Goal: Information Seeking & Learning: Check status

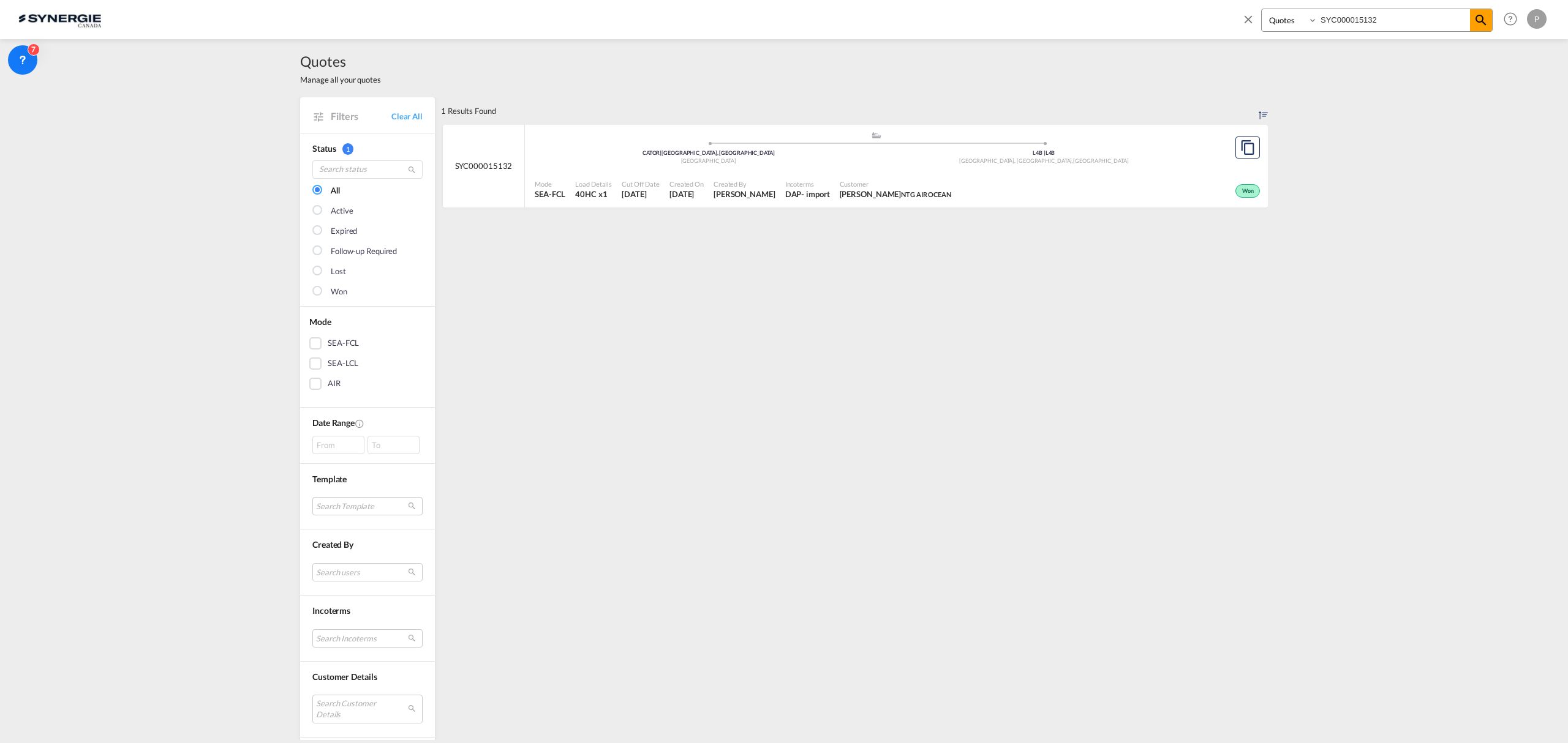
select select "Quotes"
click at [402, 121] on link "Clear All" at bounding box center [406, 116] width 31 height 11
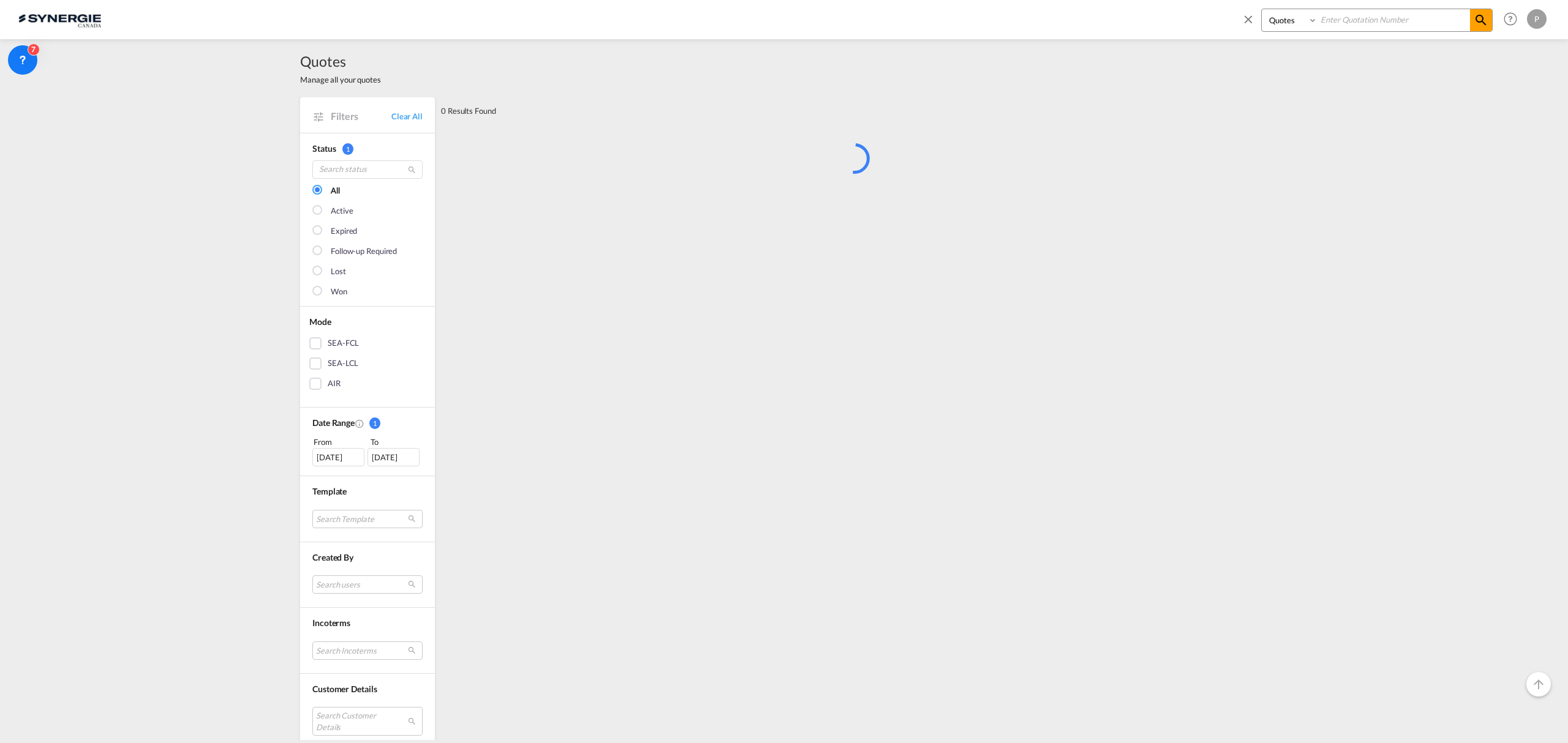
scroll to position [81, 0]
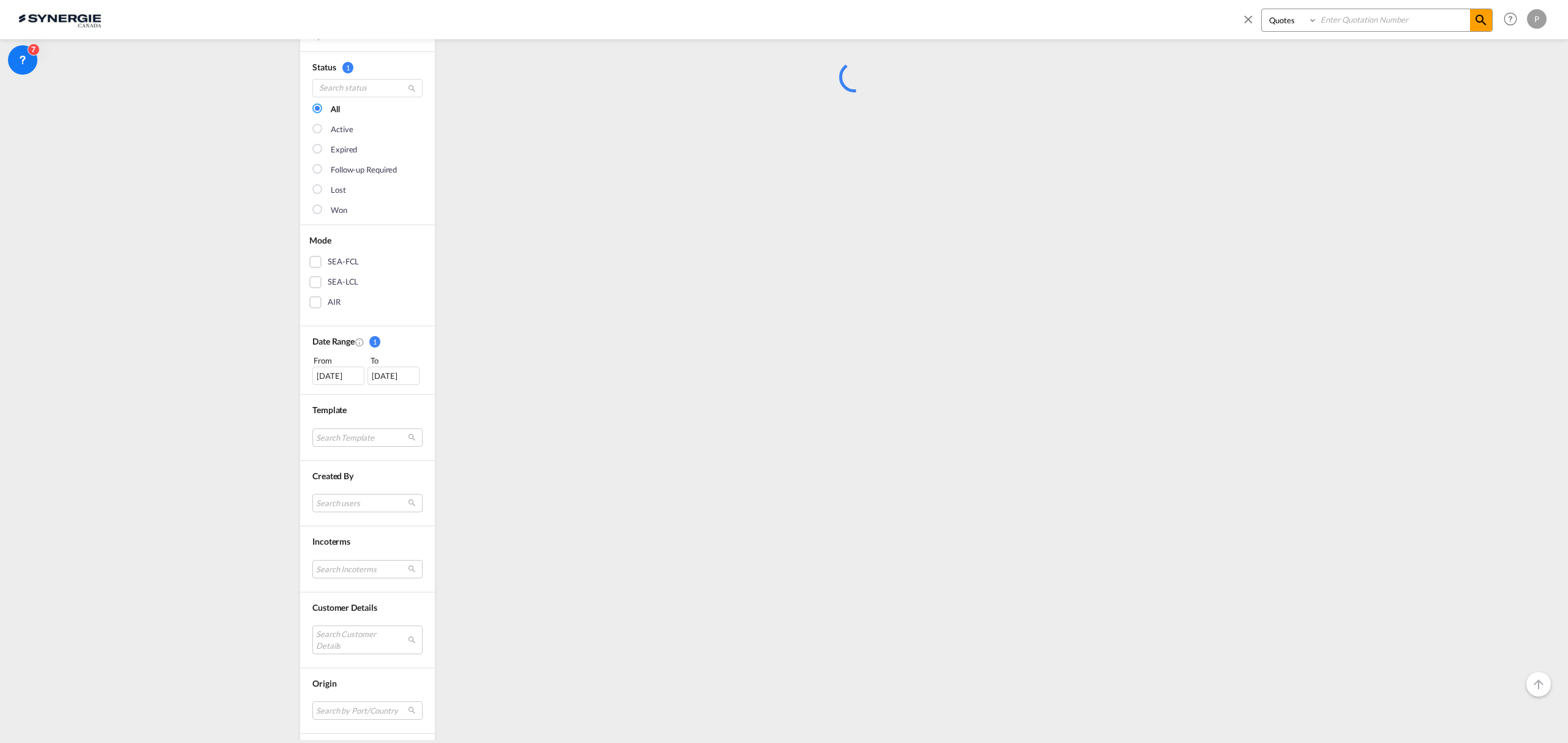
click at [338, 636] on md-select "Search Customer Details user name user jay Sakr j.sakr@gosynergie.com | synergi…" at bounding box center [367, 640] width 110 height 28
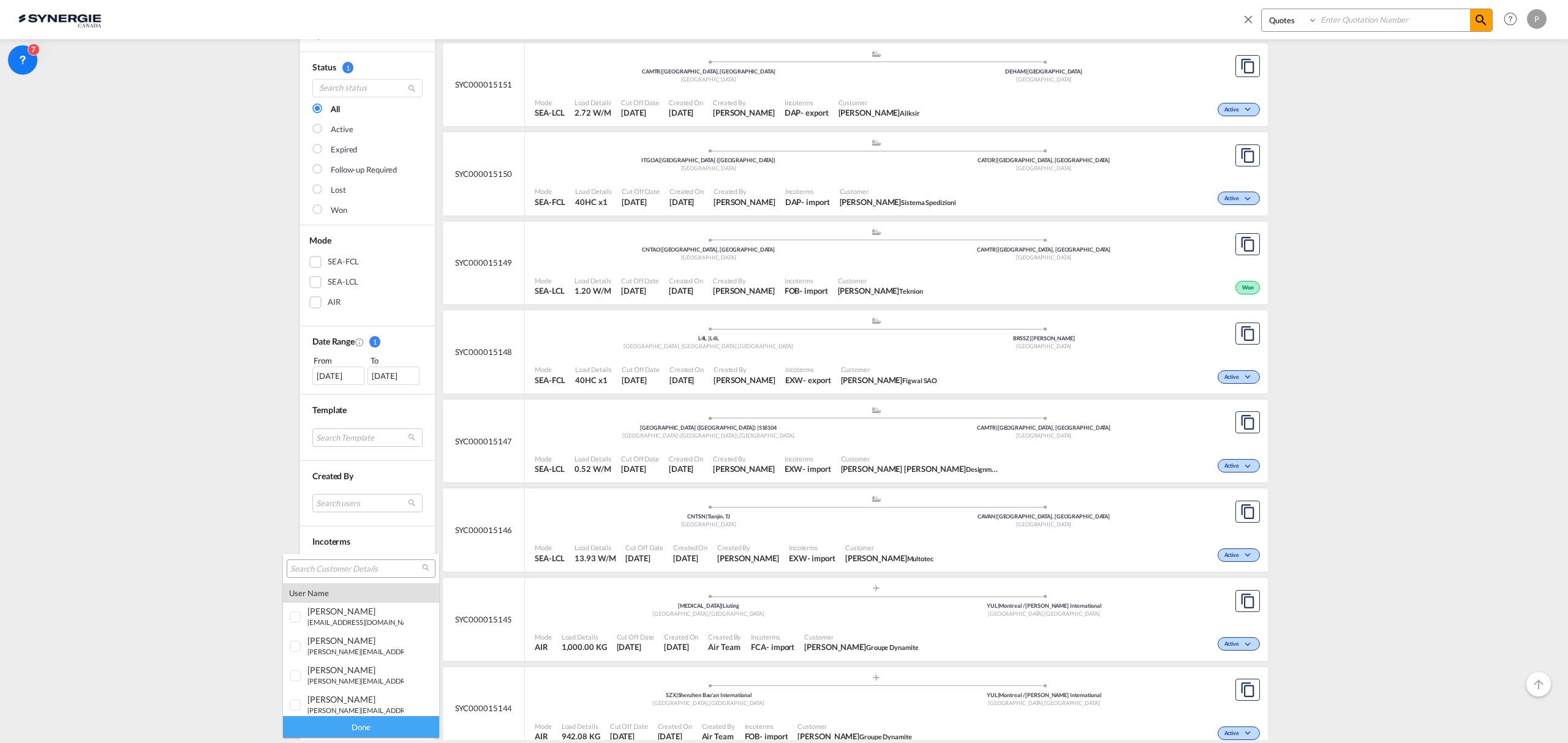
click at [368, 640] on div "user name user marie-lyne PELLETIER vrac@aliksir.com | aliksir user sara SPADIL…" at bounding box center [361, 645] width 156 height 184
click at [363, 576] on div at bounding box center [361, 568] width 149 height 18
click at [366, 564] on input "search" at bounding box center [356, 569] width 132 height 11
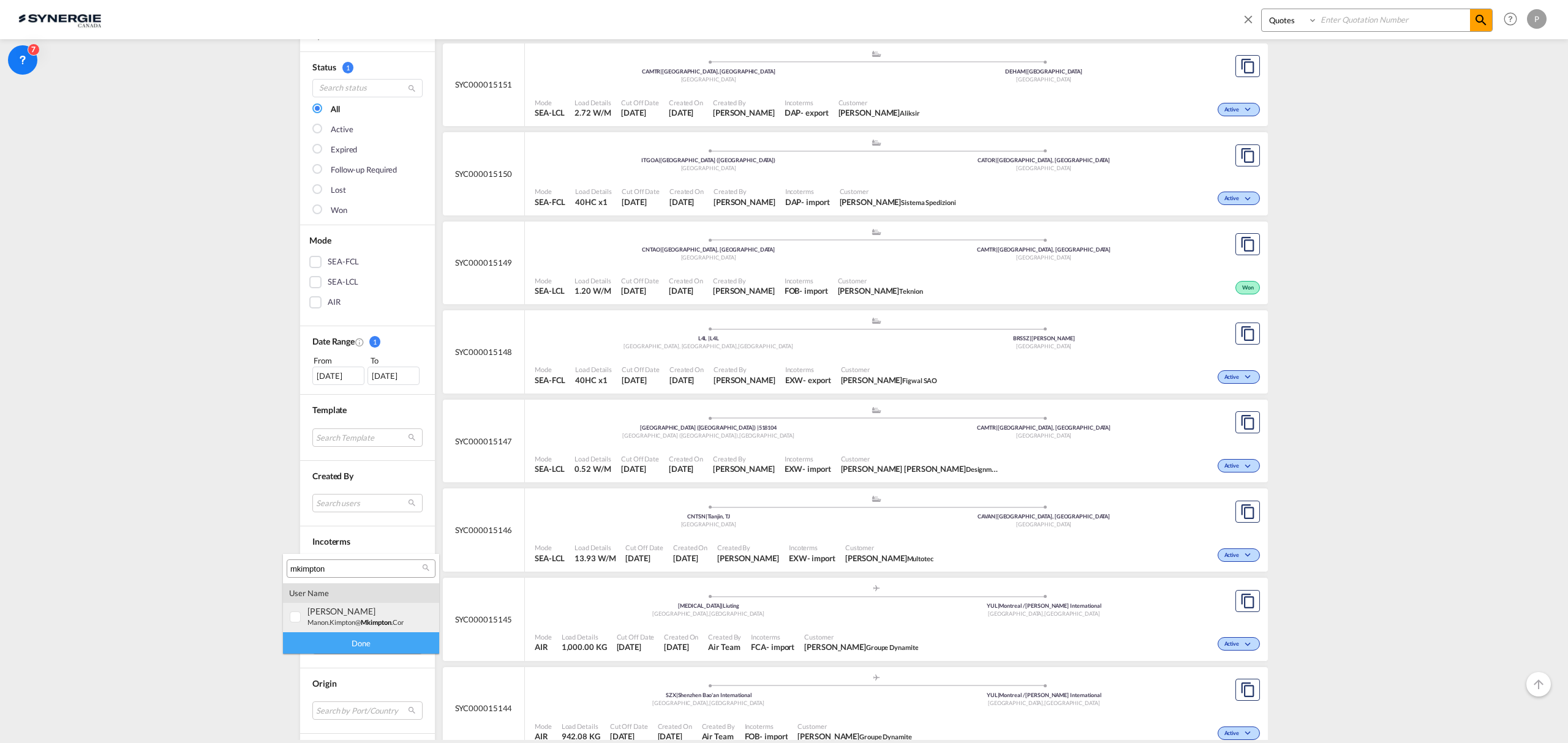
type input "mkimpton"
click at [355, 613] on div "manon KIMPTON" at bounding box center [355, 611] width 96 height 10
click at [358, 644] on div "Done" at bounding box center [361, 643] width 156 height 21
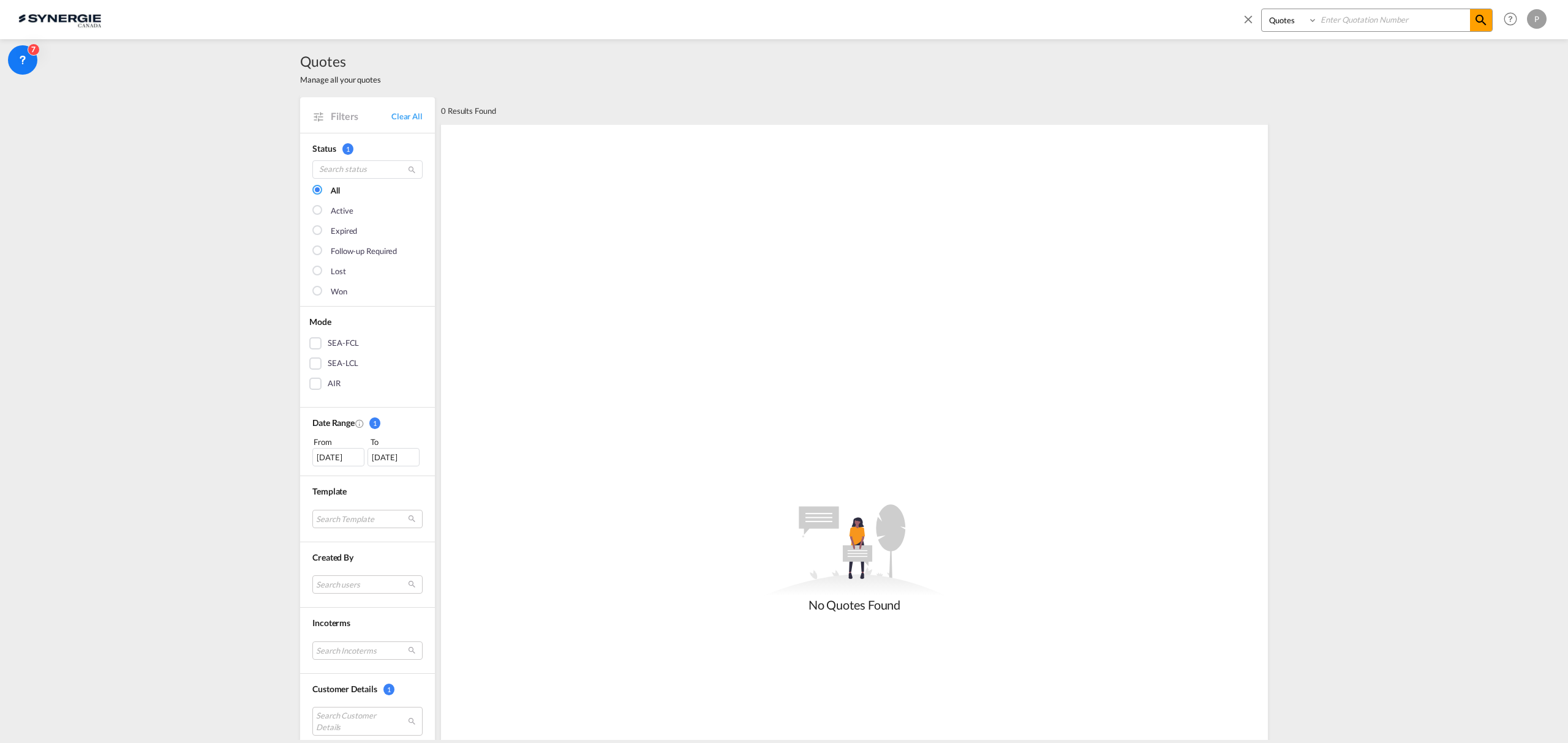
click at [327, 455] on div "31 Aug 2025" at bounding box center [338, 457] width 52 height 18
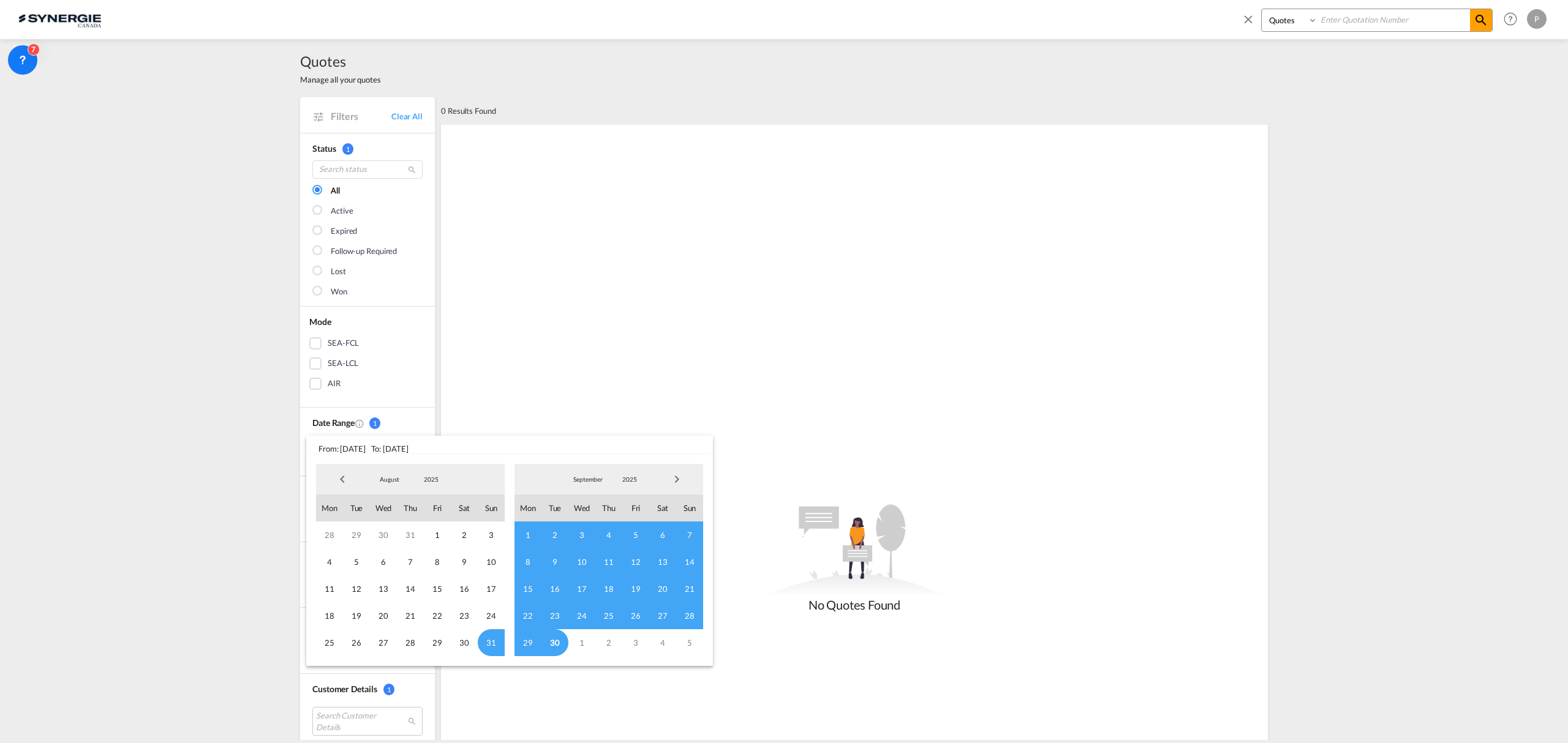
click at [336, 481] on span "Previous Month" at bounding box center [342, 479] width 24 height 24
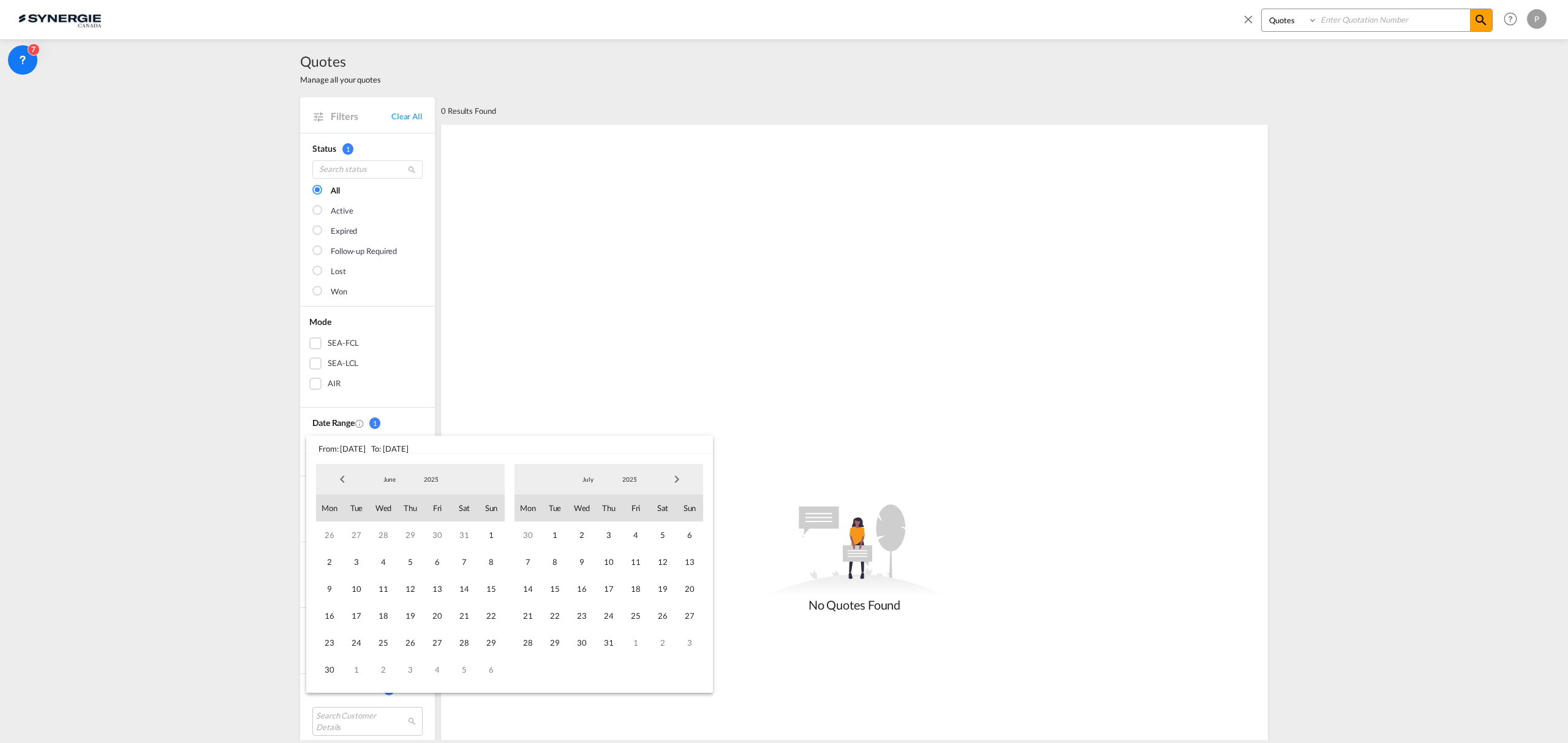
click at [336, 481] on span "Previous Month" at bounding box center [342, 479] width 24 height 24
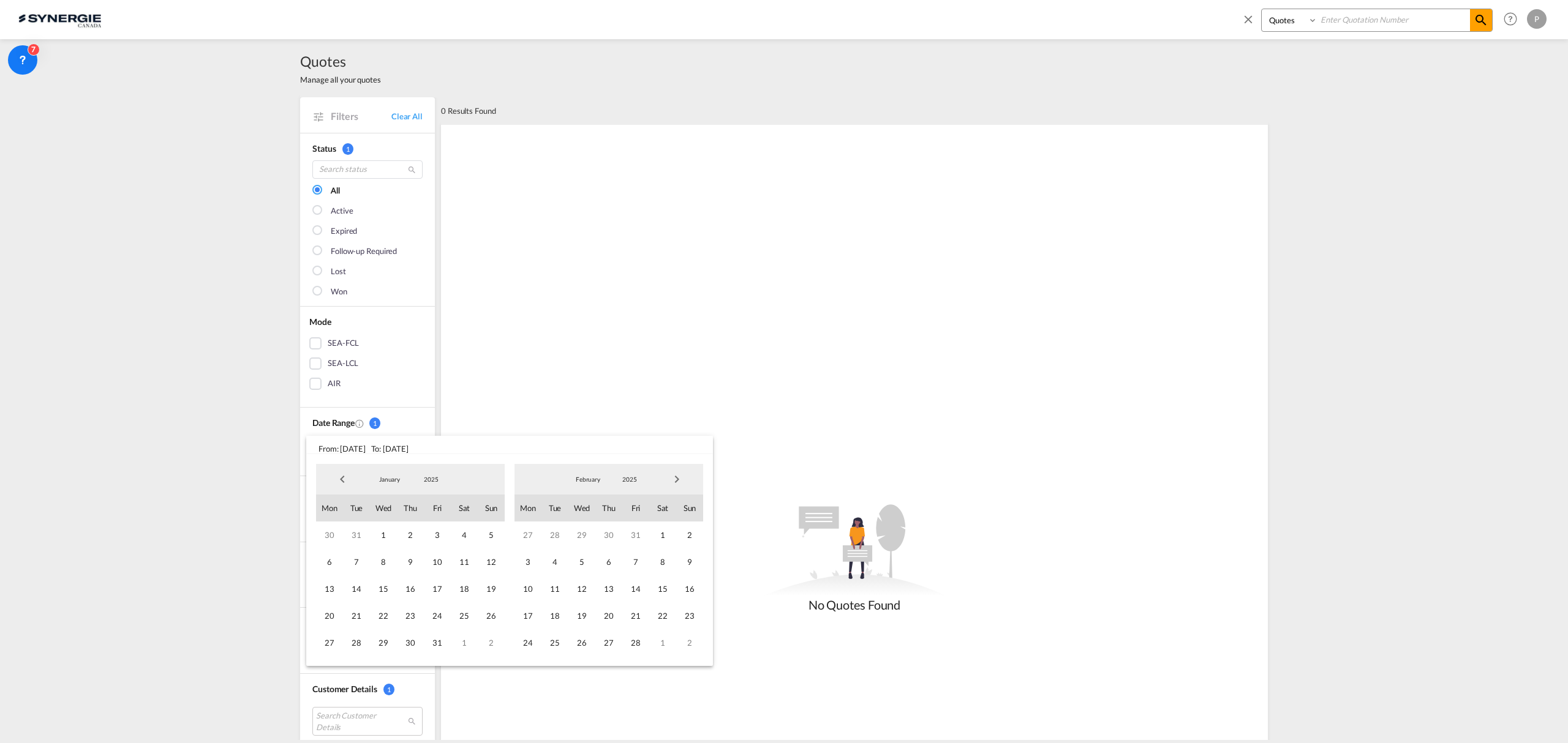
click at [336, 481] on span "Previous Month" at bounding box center [342, 479] width 24 height 24
click at [442, 530] on span "1" at bounding box center [437, 534] width 27 height 27
click at [677, 484] on span "Next Month" at bounding box center [676, 479] width 24 height 24
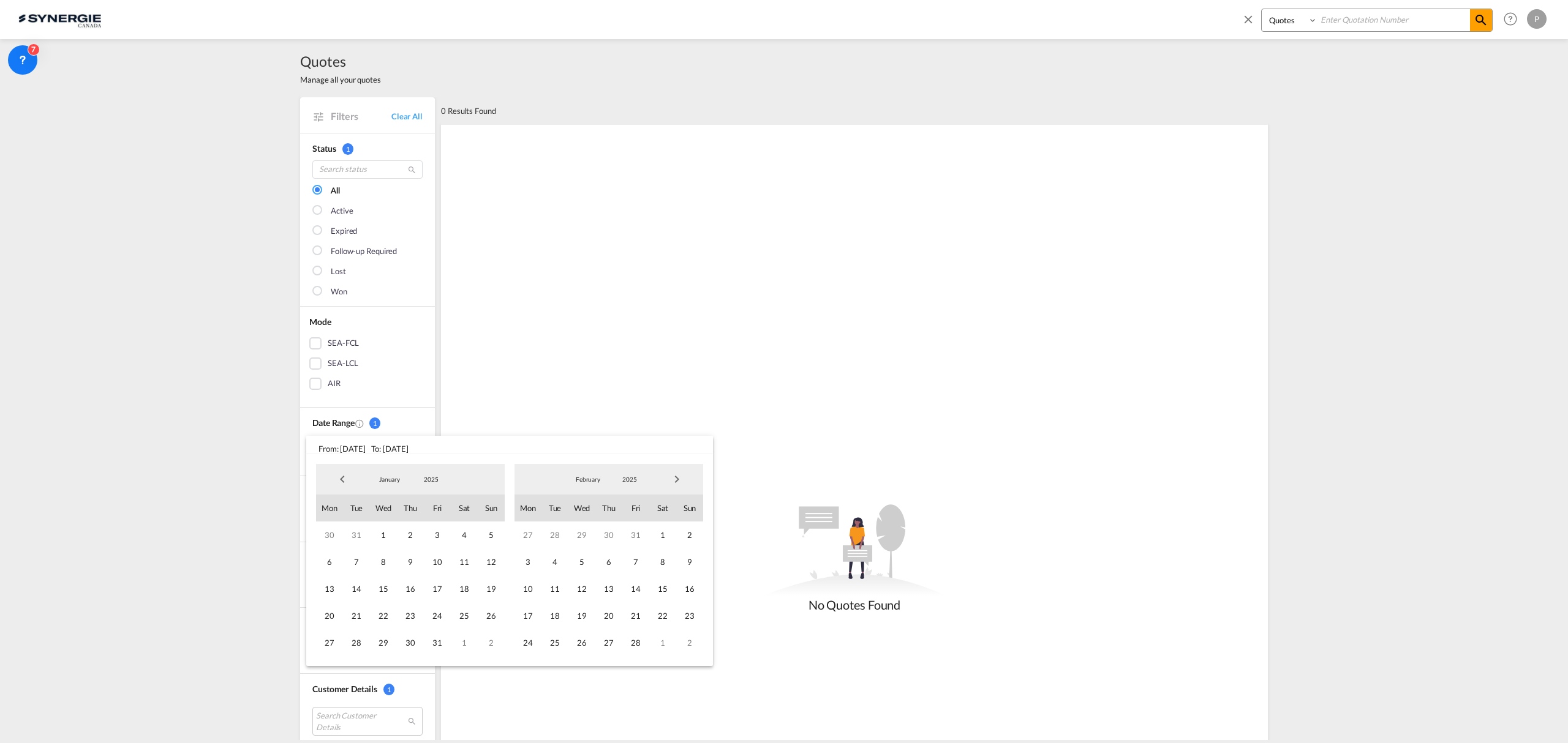
click at [677, 484] on span "Next Month" at bounding box center [676, 479] width 24 height 24
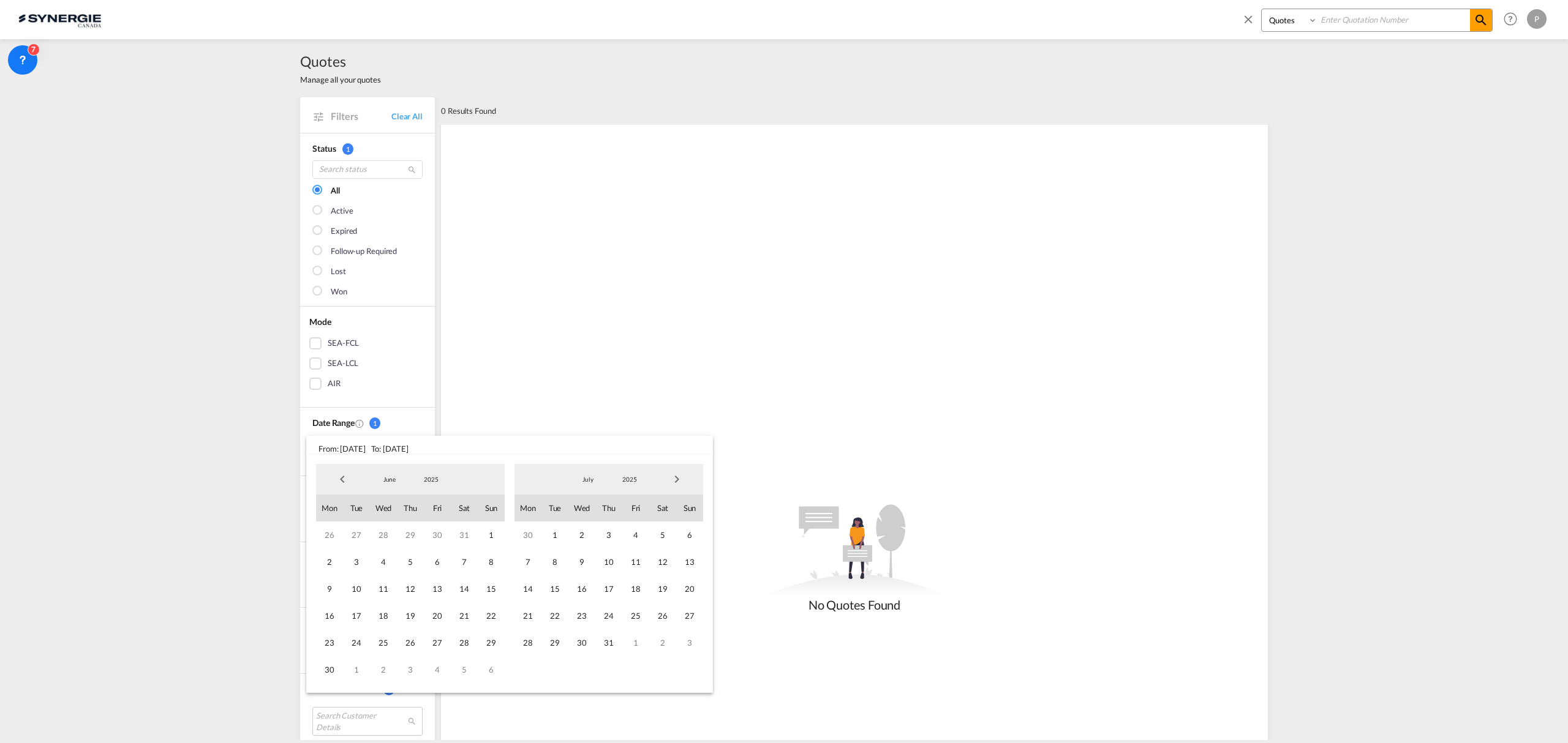
click at [677, 484] on span "Next Month" at bounding box center [676, 479] width 24 height 24
click at [623, 617] on span "24" at bounding box center [635, 615] width 27 height 27
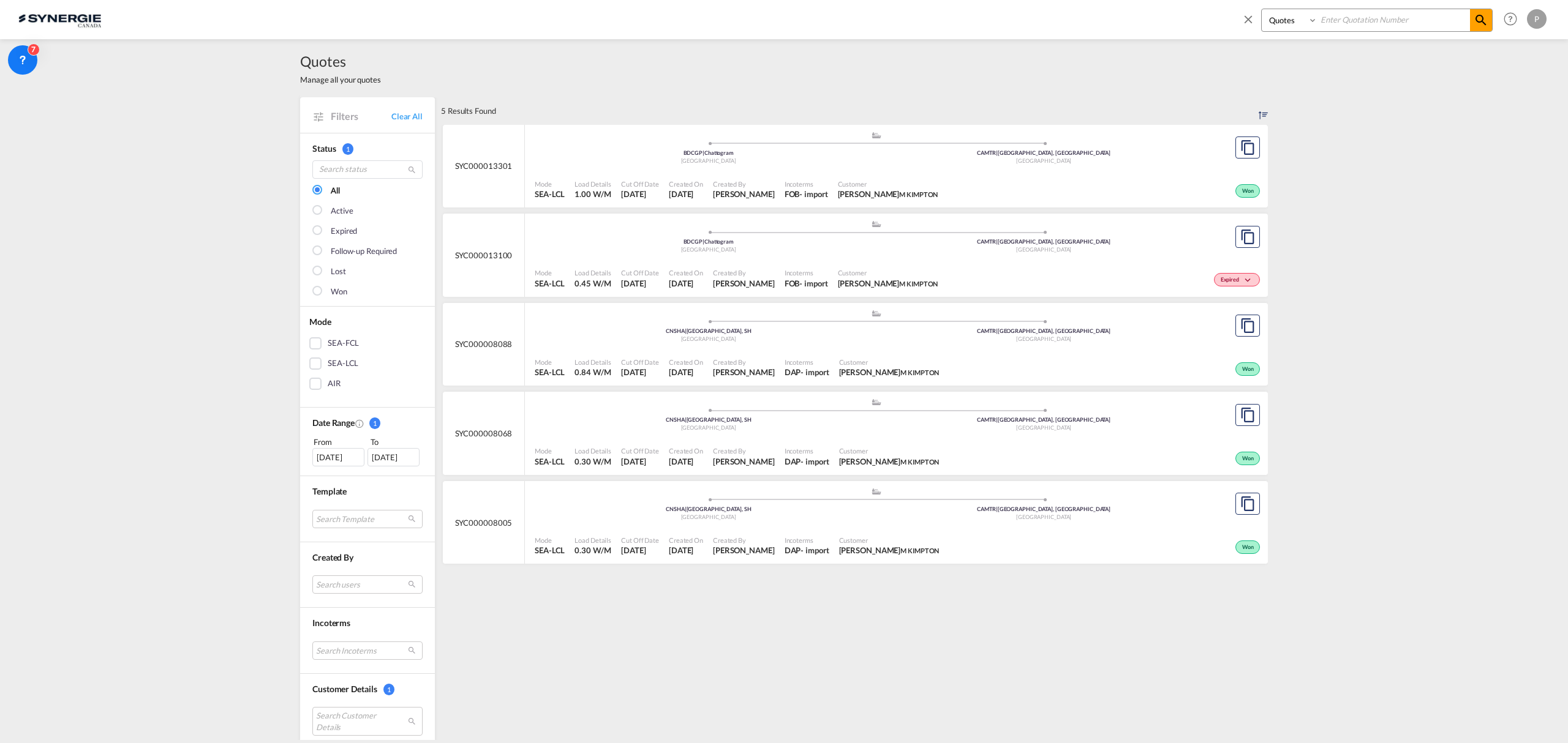
click at [779, 186] on div "Created By Adriana Groposila" at bounding box center [743, 190] width 71 height 30
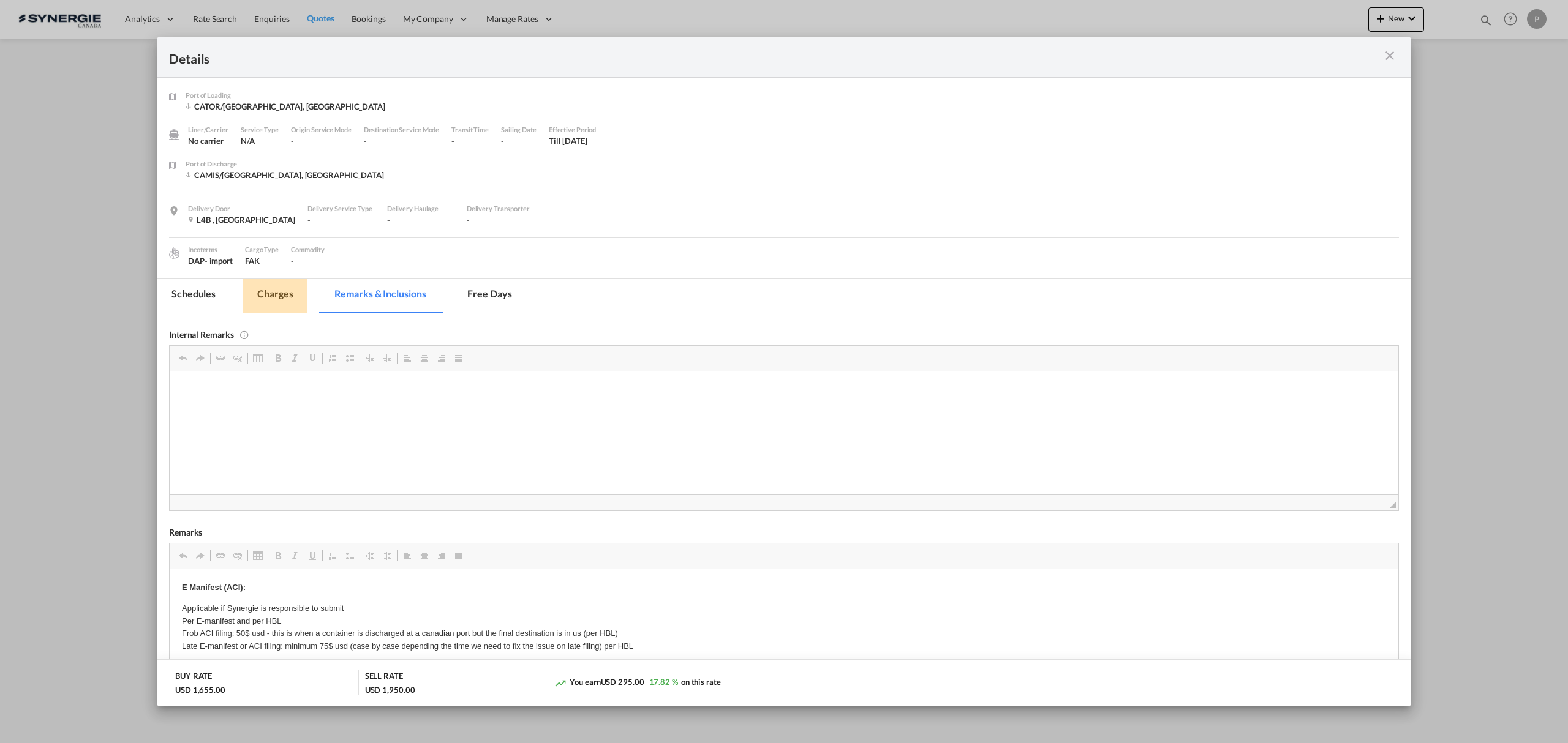
click at [275, 299] on md-tab-item "Charges" at bounding box center [275, 296] width 65 height 34
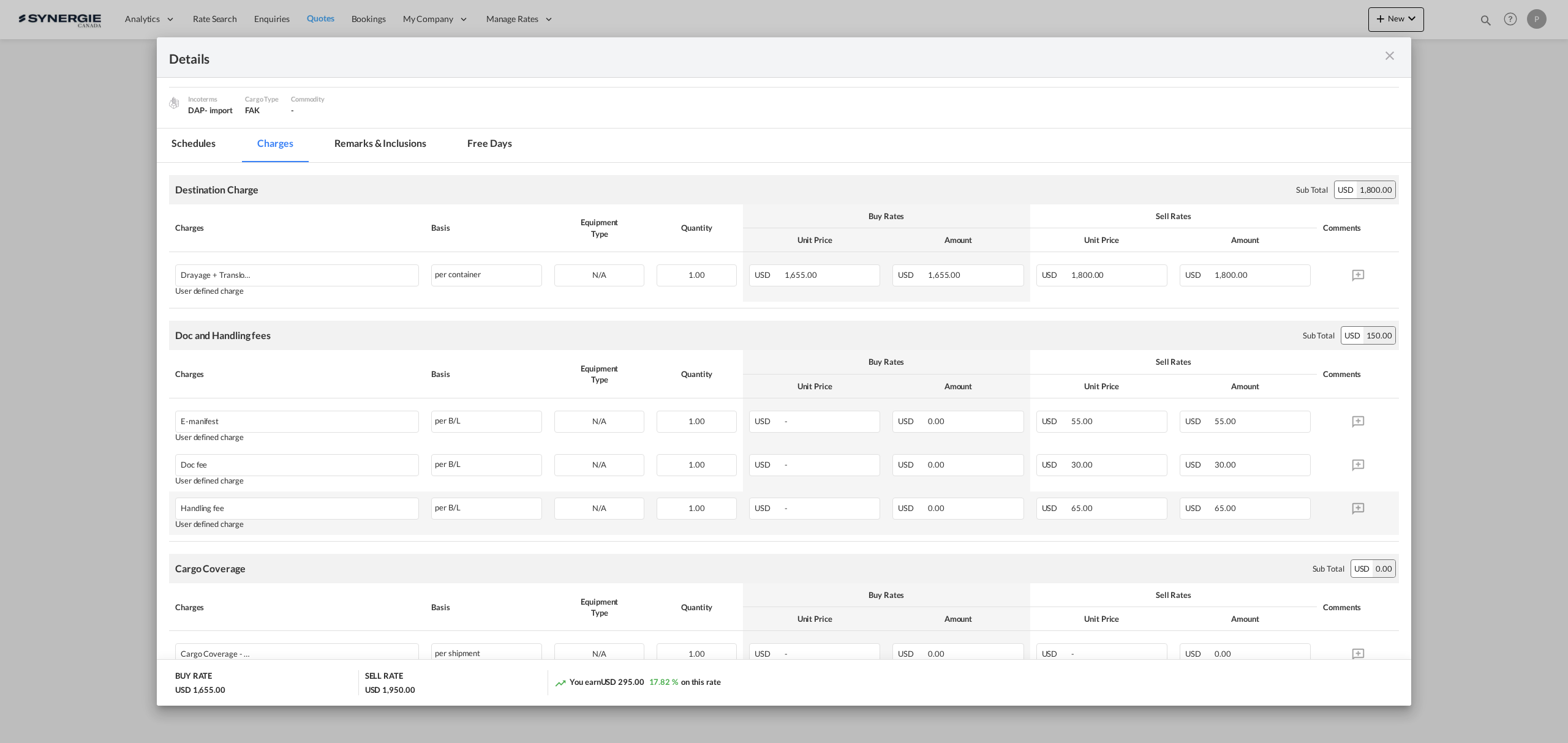
scroll to position [76, 0]
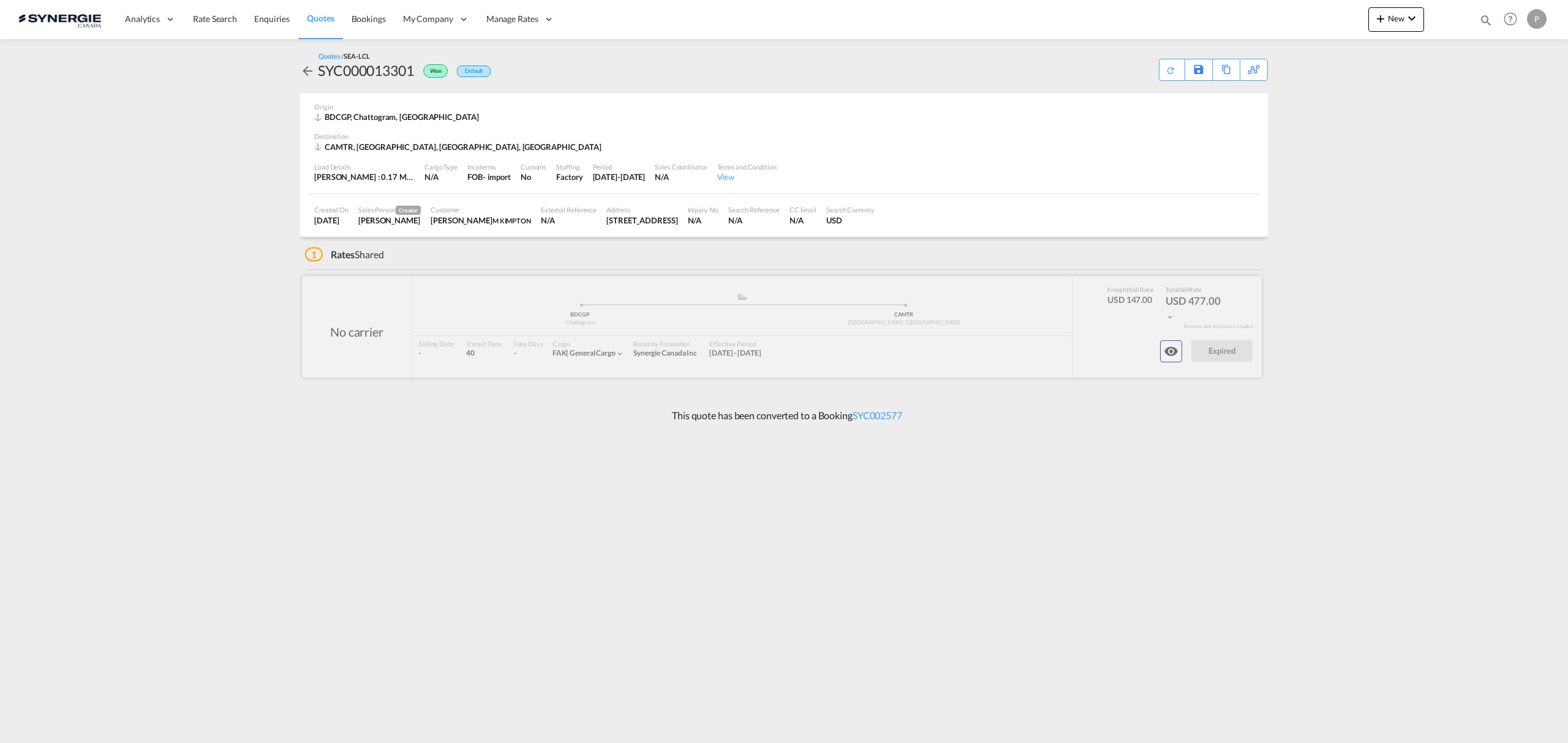
click at [1173, 351] on md-icon "icon-eye" at bounding box center [1171, 351] width 15 height 15
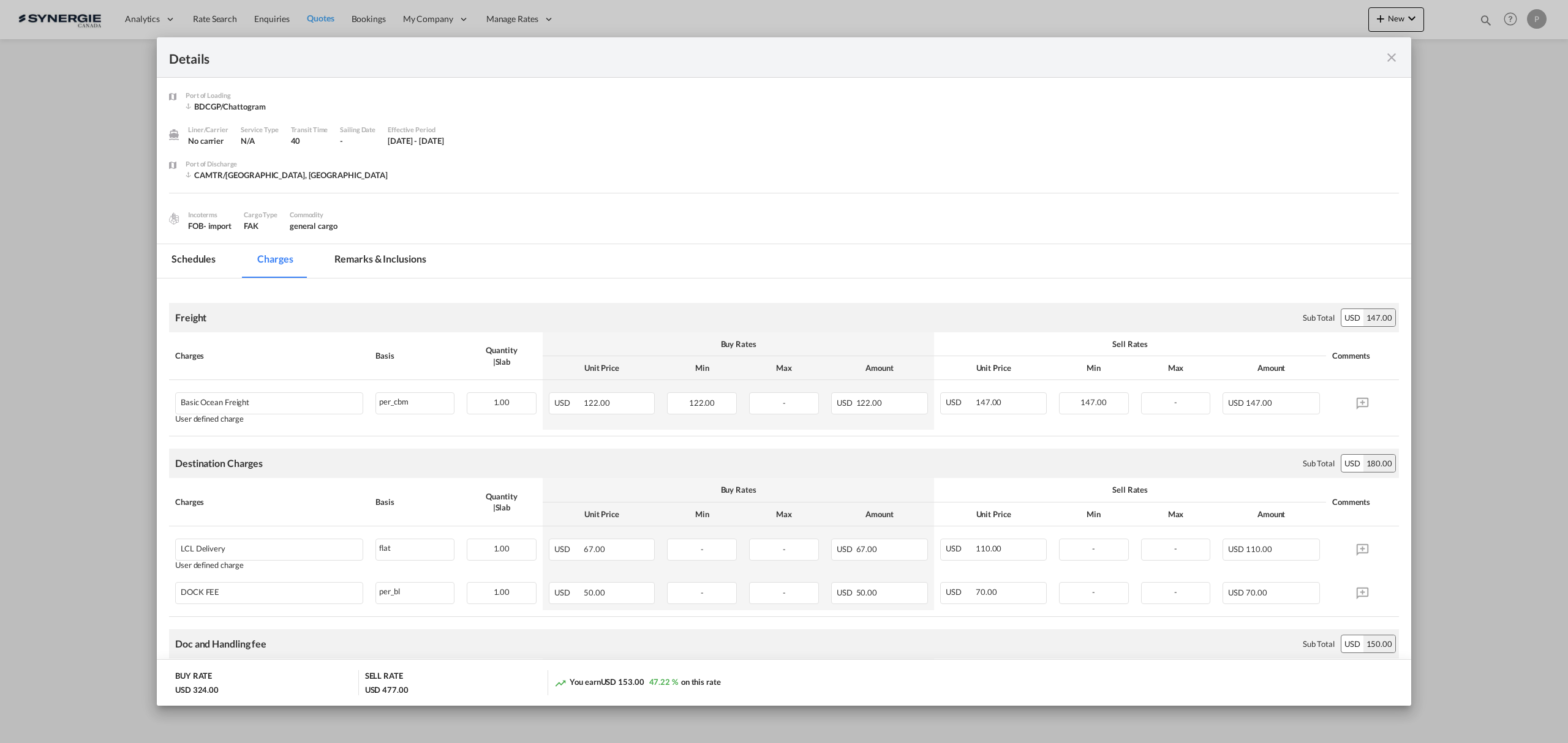
click at [341, 252] on md-tab-item "Remarks & Inclusions" at bounding box center [380, 261] width 121 height 34
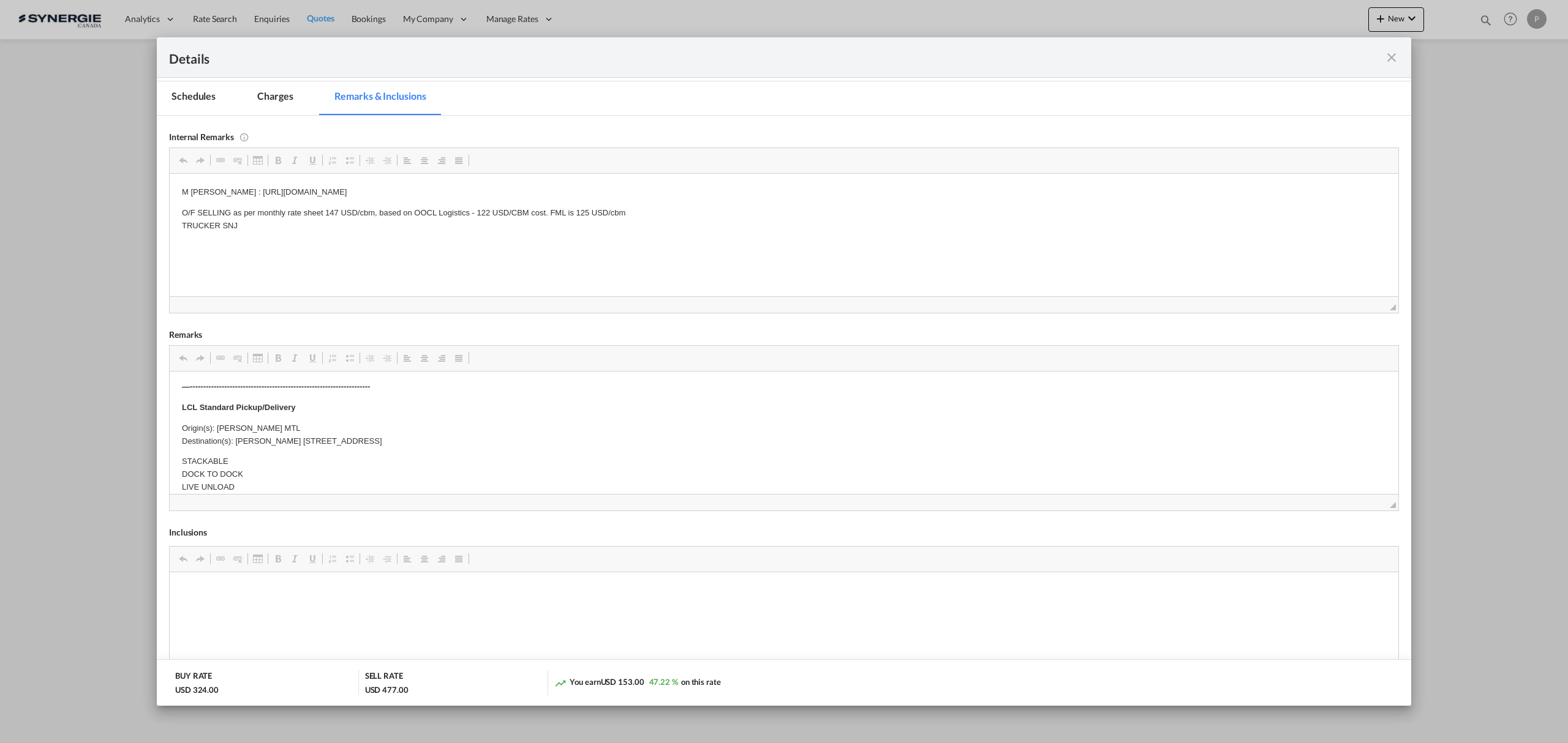
scroll to position [245, 0]
drag, startPoint x: 569, startPoint y: 441, endPoint x: 314, endPoint y: 432, distance: 255.2
drag, startPoint x: 239, startPoint y: 438, endPoint x: 579, endPoint y: 444, distance: 340.1
click at [579, 444] on p "Origin(s): SIMARD MTL Destination(s): MANON KIMPTON 8950 BLV DE LA GRANDE ALLEE…" at bounding box center [784, 435] width 1204 height 26
copy p "MANON KIMPTON 8950 BLV DE LA GRANDE ALLEE, SUITE MIRABEL QC J7J 0T3 Canada"
